Goal: Find contact information: Find contact information

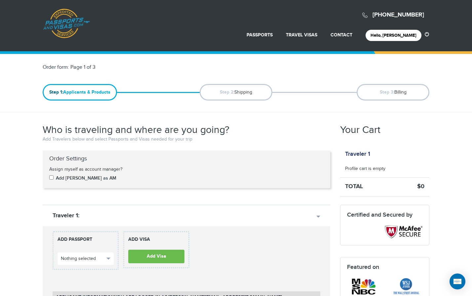
click at [230, 15] on div "720-650-0041 Passports & Visas.com" at bounding box center [236, 17] width 386 height 26
